Goal: Task Accomplishment & Management: Use online tool/utility

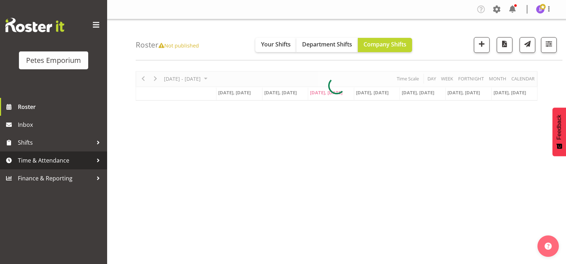
click at [57, 164] on span "Time & Attendance" at bounding box center [55, 160] width 75 height 11
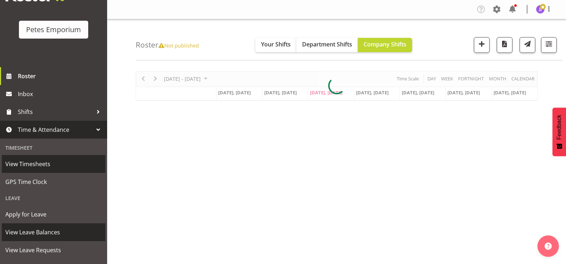
scroll to position [63, 0]
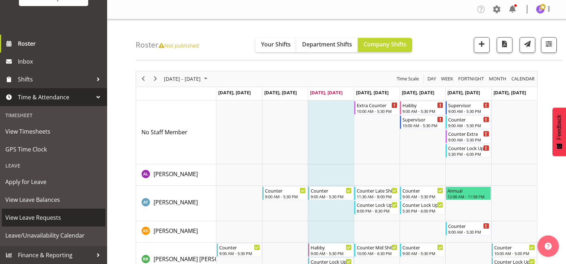
click at [53, 215] on span "View Leave Requests" at bounding box center [53, 217] width 96 height 11
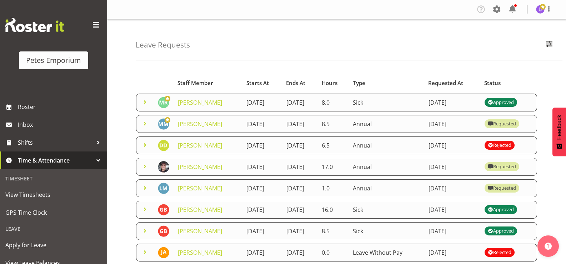
click at [144, 101] on span at bounding box center [145, 102] width 9 height 9
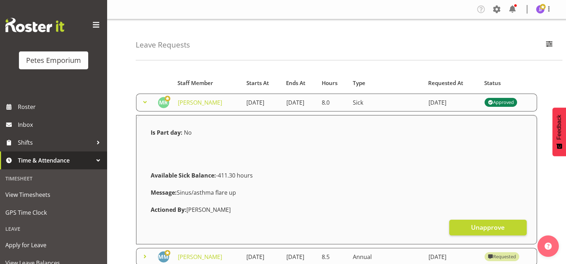
click at [144, 101] on span at bounding box center [145, 102] width 9 height 9
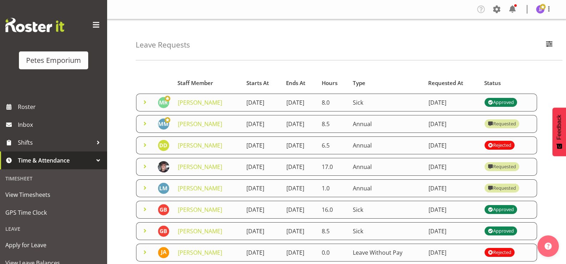
click at [141, 122] on span at bounding box center [145, 123] width 9 height 9
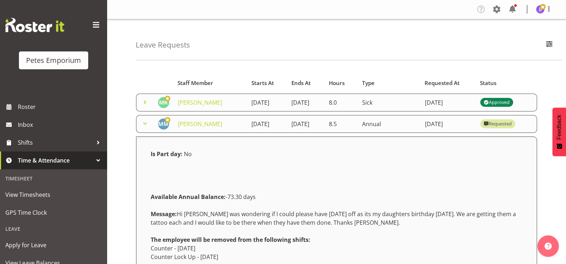
click at [141, 128] on span at bounding box center [145, 123] width 9 height 9
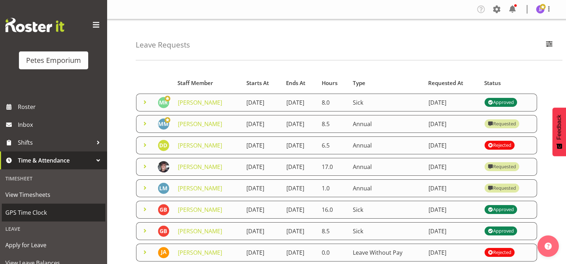
click at [36, 210] on span "GPS Time Clock" at bounding box center [53, 212] width 96 height 11
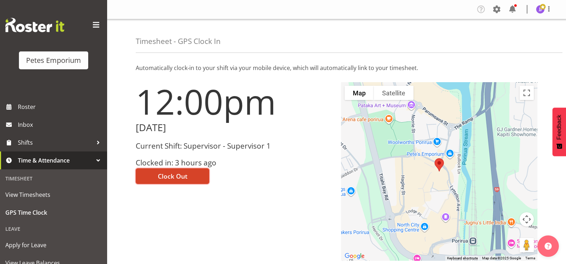
click at [155, 174] on button "Clock Out" at bounding box center [173, 176] width 74 height 16
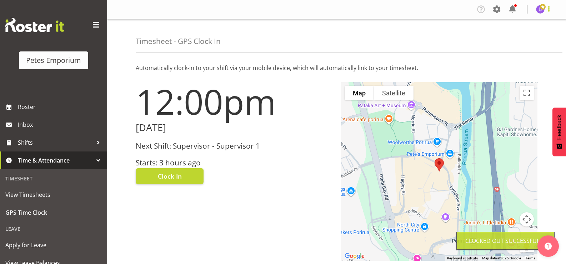
click at [545, 10] on span at bounding box center [549, 9] width 9 height 9
click at [520, 38] on link "Log Out" at bounding box center [519, 37] width 69 height 13
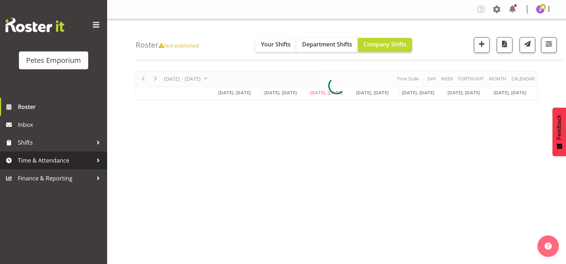
click at [51, 160] on span "Time & Attendance" at bounding box center [55, 160] width 75 height 11
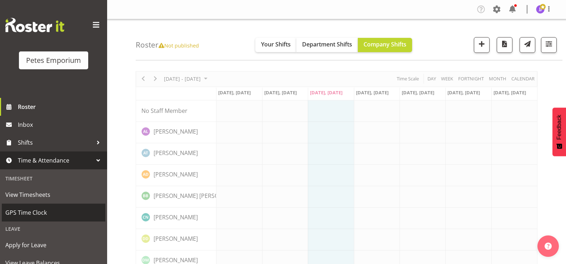
click at [36, 214] on span "GPS Time Clock" at bounding box center [53, 212] width 96 height 11
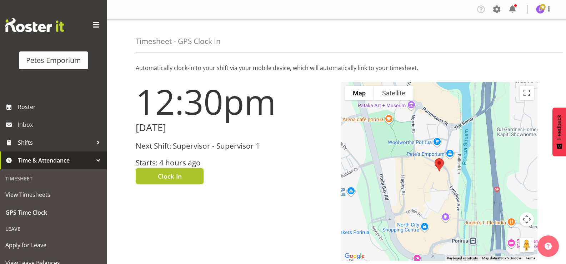
click at [151, 177] on button "Clock In" at bounding box center [170, 176] width 68 height 16
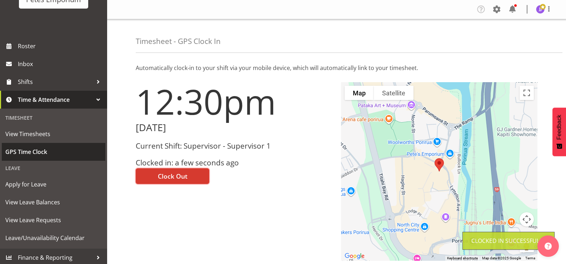
scroll to position [63, 0]
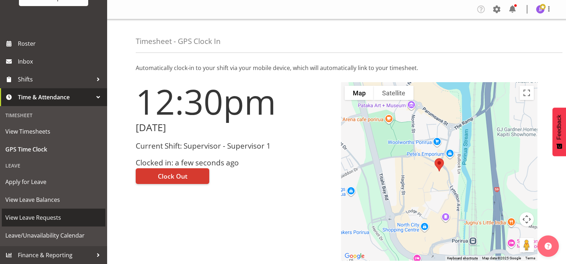
click at [55, 219] on span "View Leave Requests" at bounding box center [53, 217] width 96 height 11
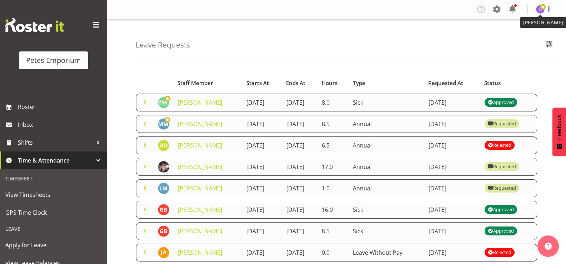
click at [540, 11] on img at bounding box center [540, 9] width 9 height 9
click at [507, 37] on link "Log Out" at bounding box center [519, 37] width 69 height 13
